Goal: Information Seeking & Learning: Learn about a topic

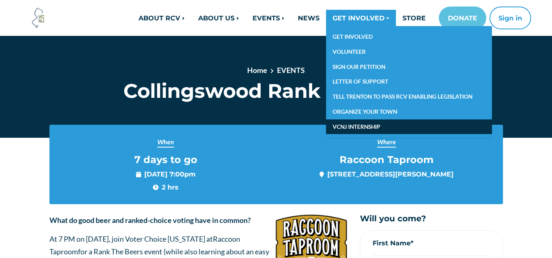
click at [360, 124] on link "VCNJ INTERNSHIP" at bounding box center [409, 127] width 166 height 15
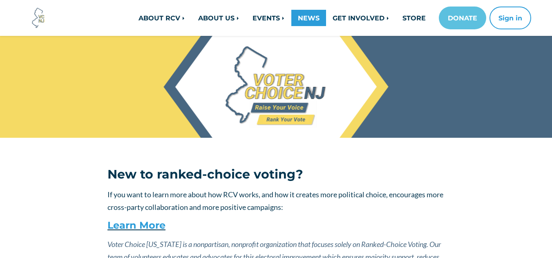
click at [312, 20] on link "NEWS" at bounding box center [308, 18] width 35 height 16
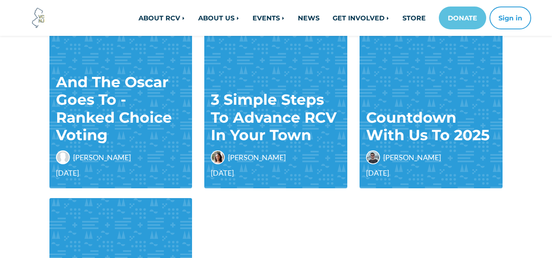
scroll to position [528, 0]
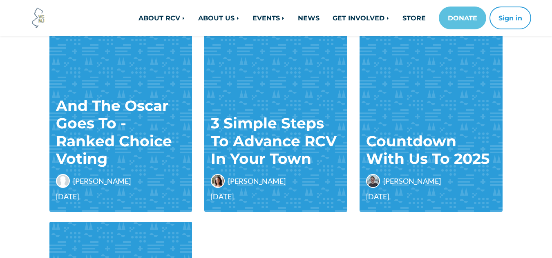
click at [534, 107] on main "2025 June NYC Election: 3 Takeaways for RCV Jack Cunningham Jun 24, 2025 NJ Pri…" at bounding box center [276, 76] width 552 height 913
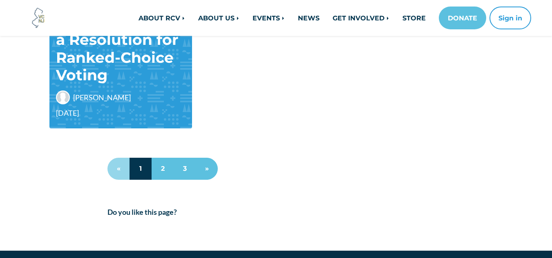
scroll to position [816, 0]
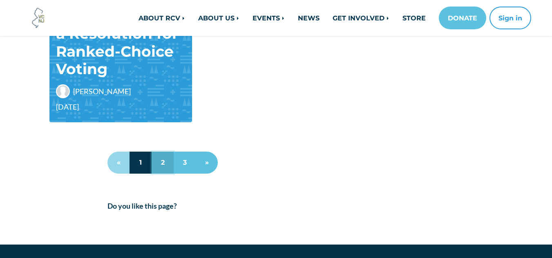
click at [157, 167] on link "2" at bounding box center [162, 163] width 22 height 22
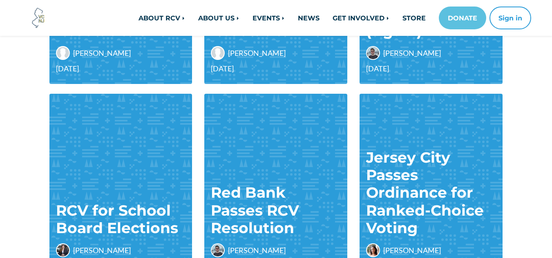
scroll to position [310, 0]
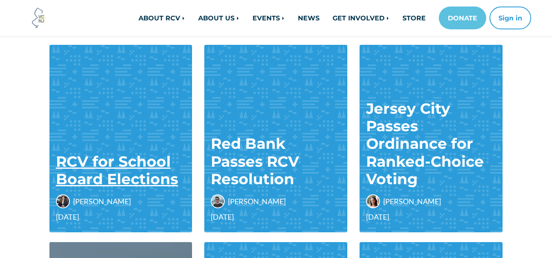
click at [155, 163] on link "RCV for School Board Elections" at bounding box center [117, 171] width 122 height 36
